Goal: Find specific page/section: Find specific page/section

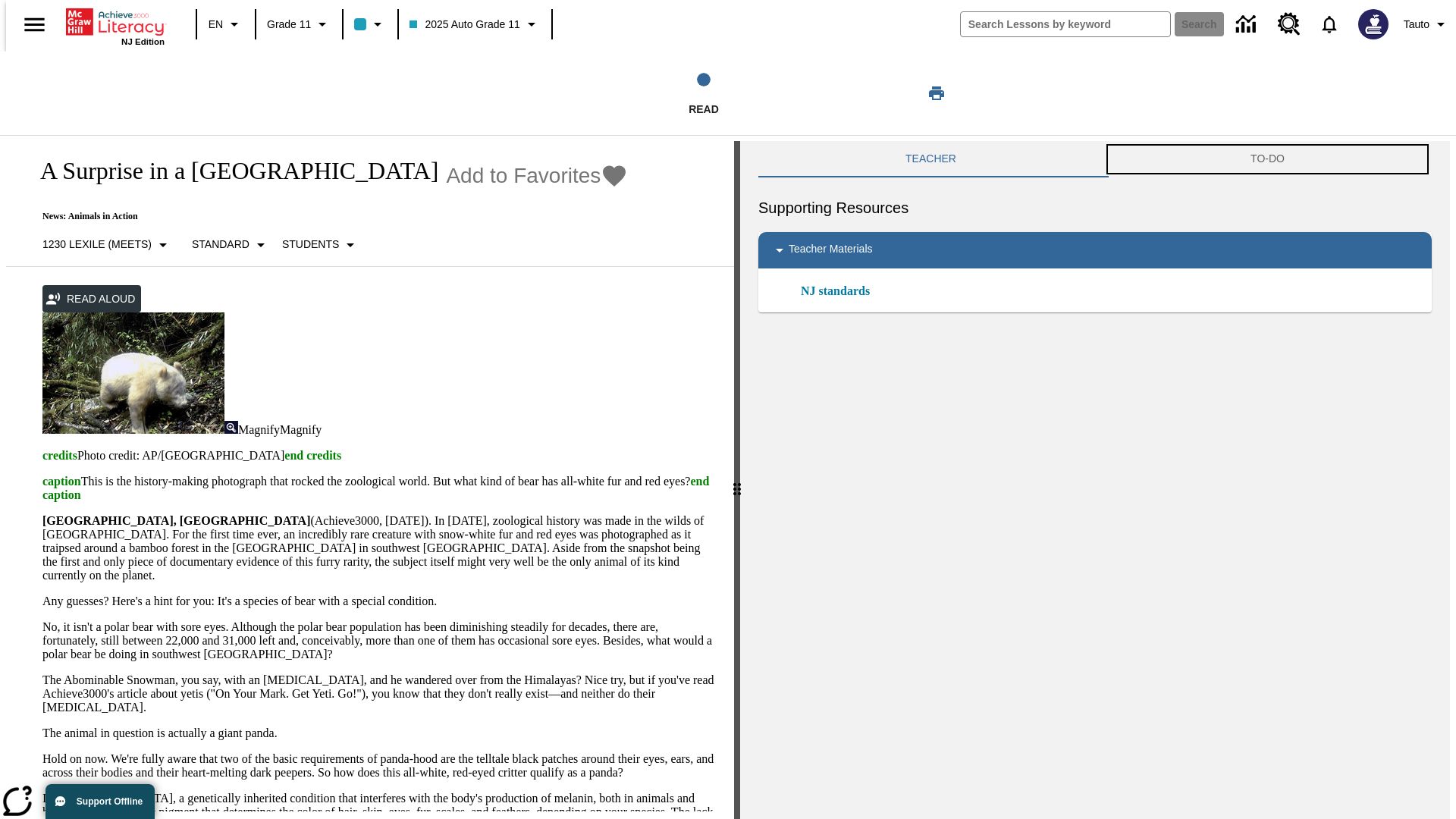
click at [1269, 159] on button "TO-DO" at bounding box center [1267, 159] width 329 height 37
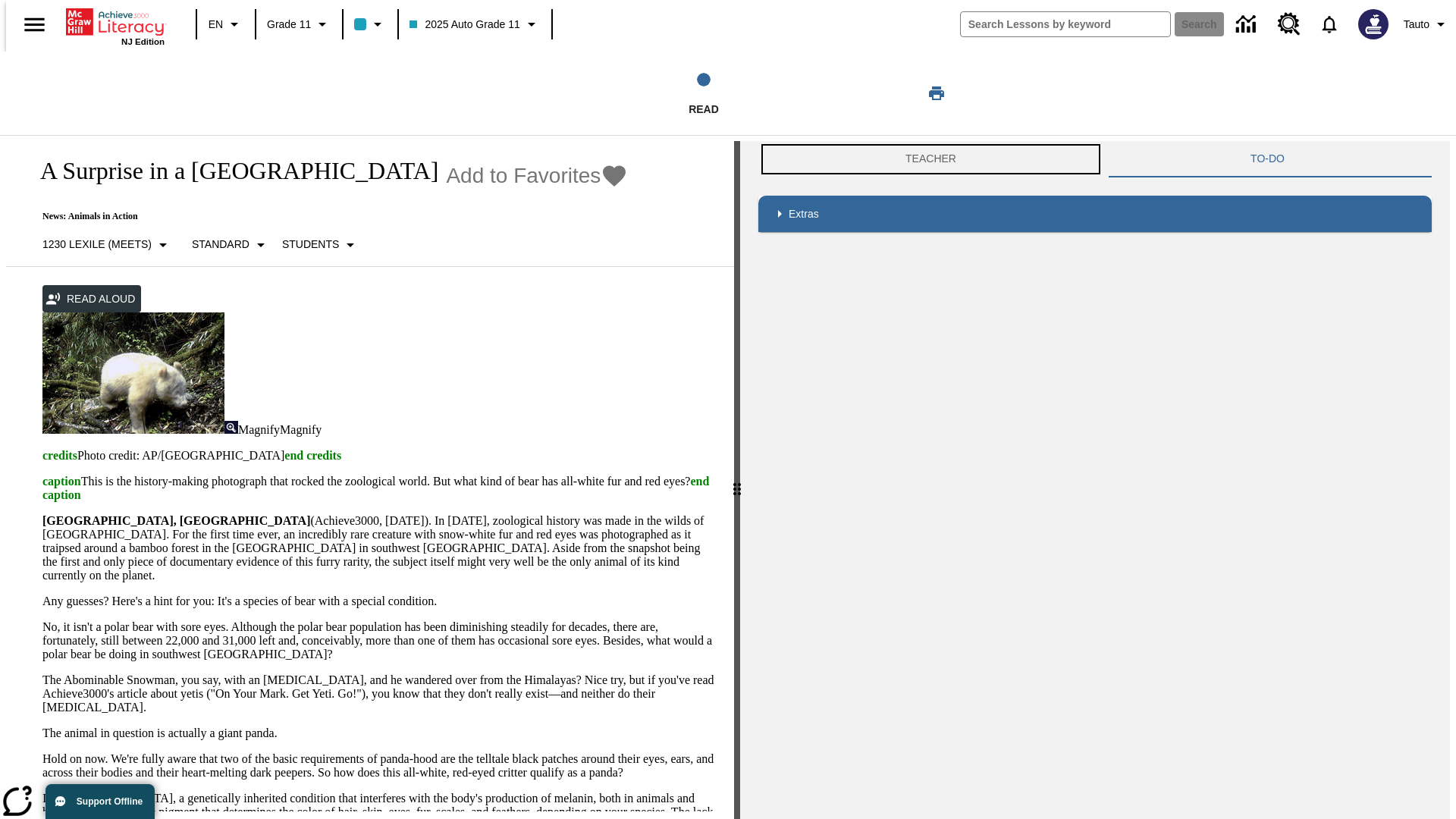
click at [927, 159] on button "Teacher" at bounding box center [931, 159] width 345 height 37
